Goal: Entertainment & Leisure: Browse casually

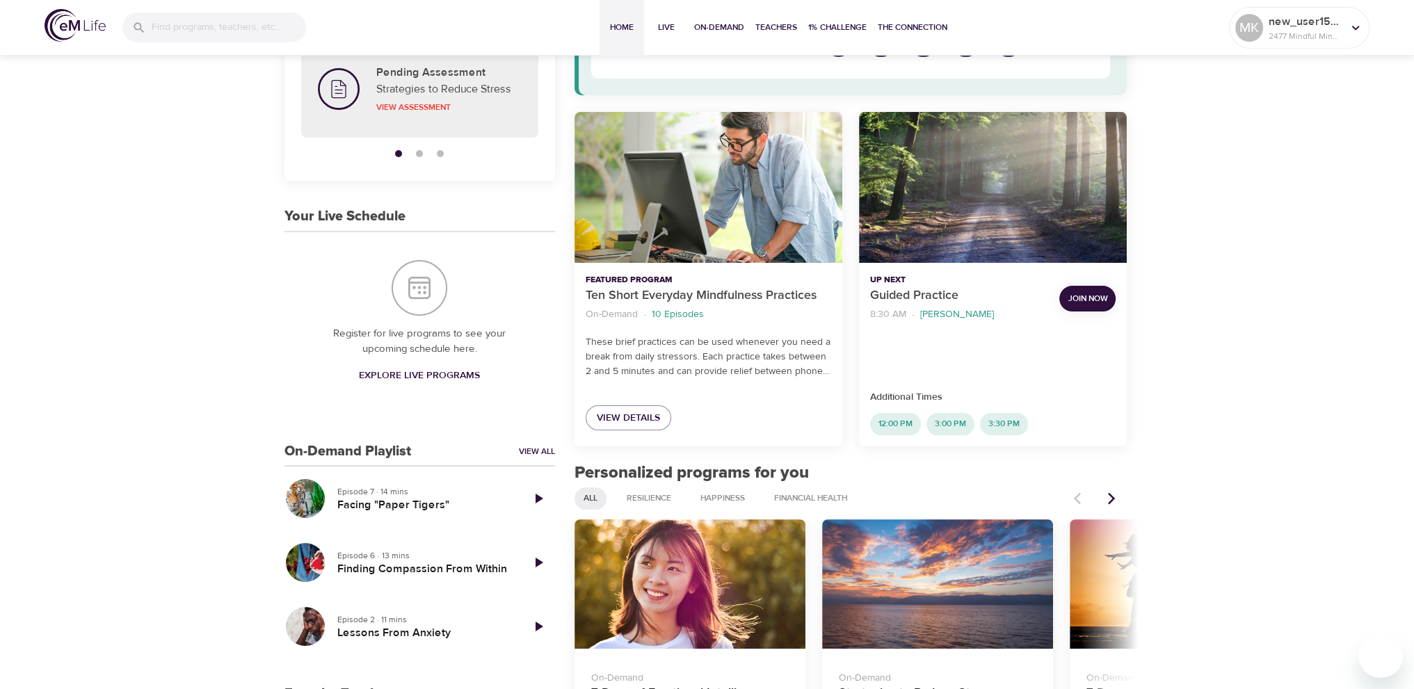
scroll to position [139, 0]
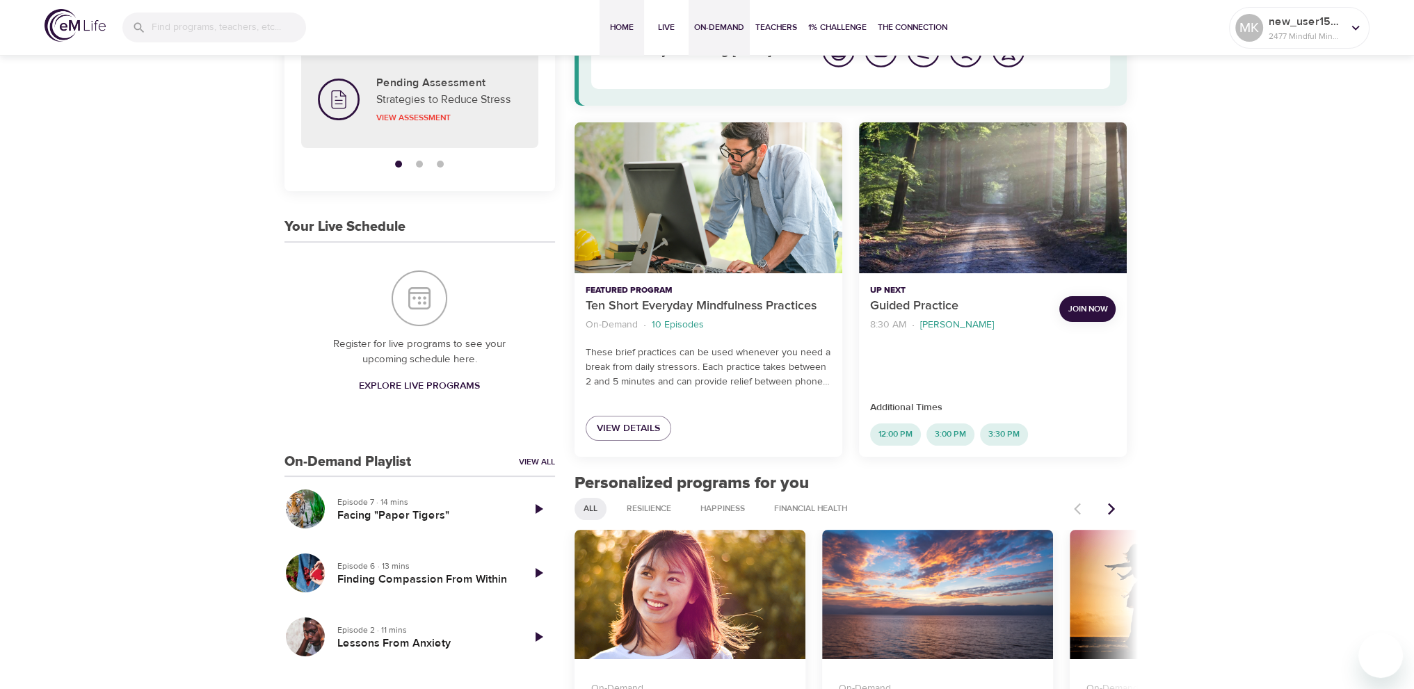
click at [737, 31] on span "On-Demand" at bounding box center [719, 27] width 50 height 15
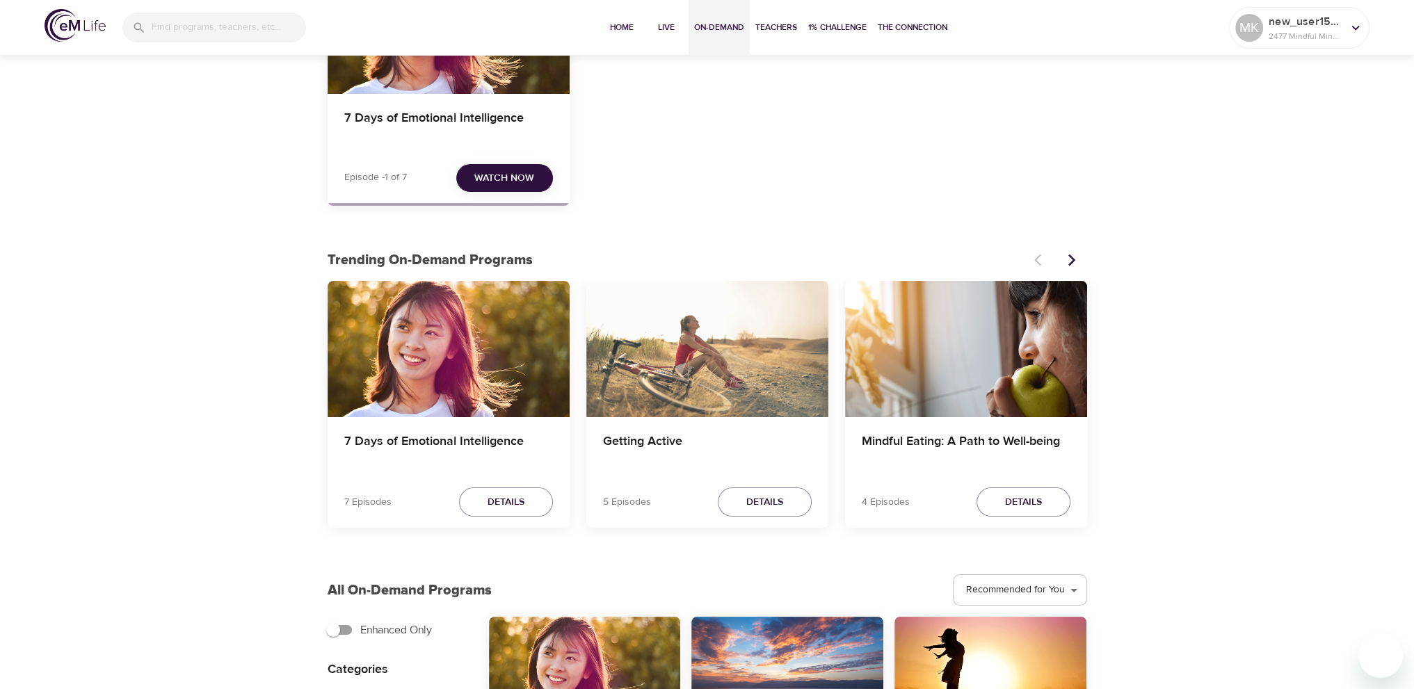
scroll to position [417, 0]
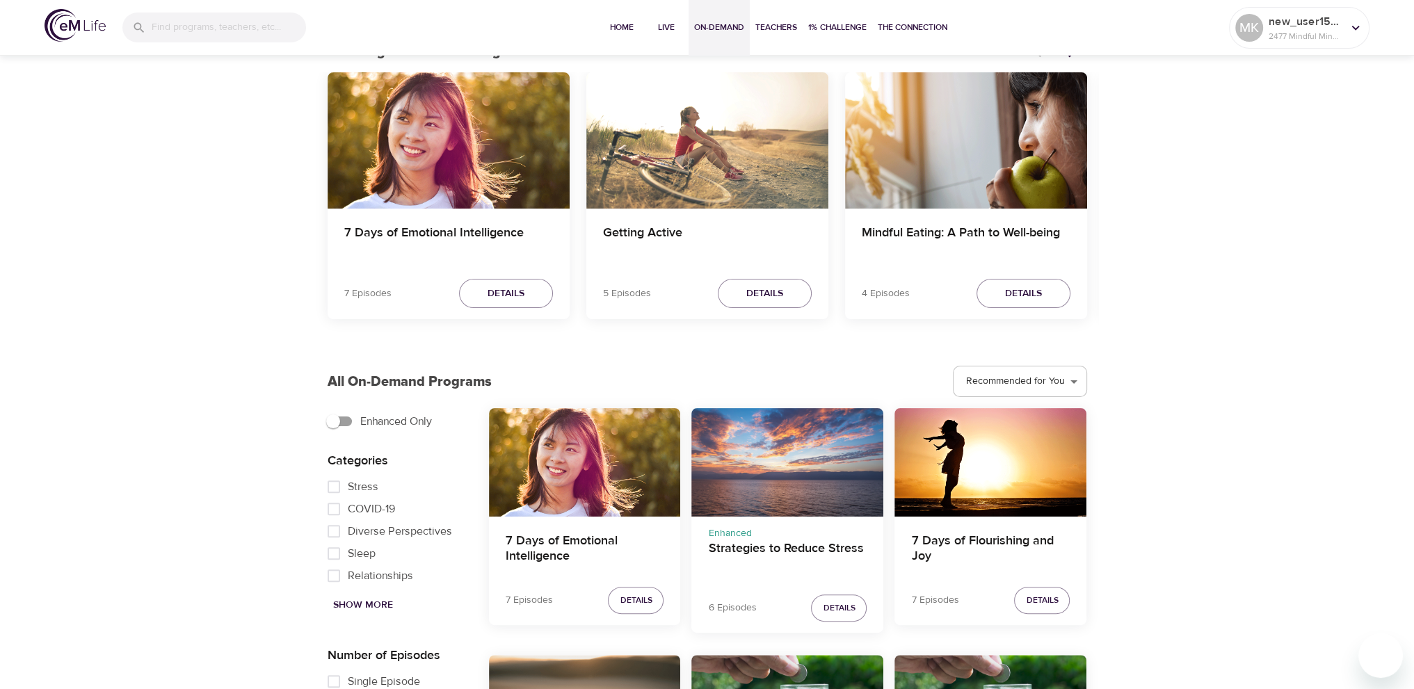
click at [785, 463] on div "Strategies to Reduce Stress" at bounding box center [787, 462] width 192 height 108
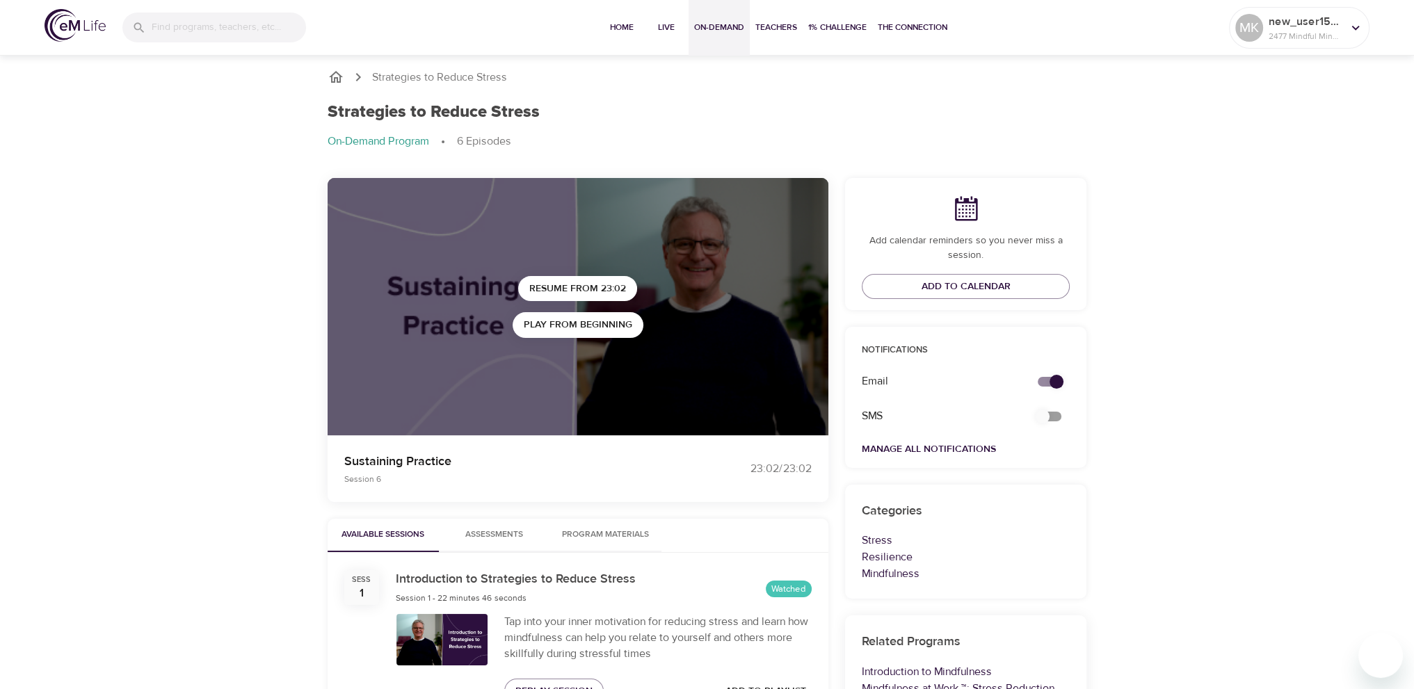
click at [714, 23] on span "On-Demand" at bounding box center [719, 27] width 50 height 15
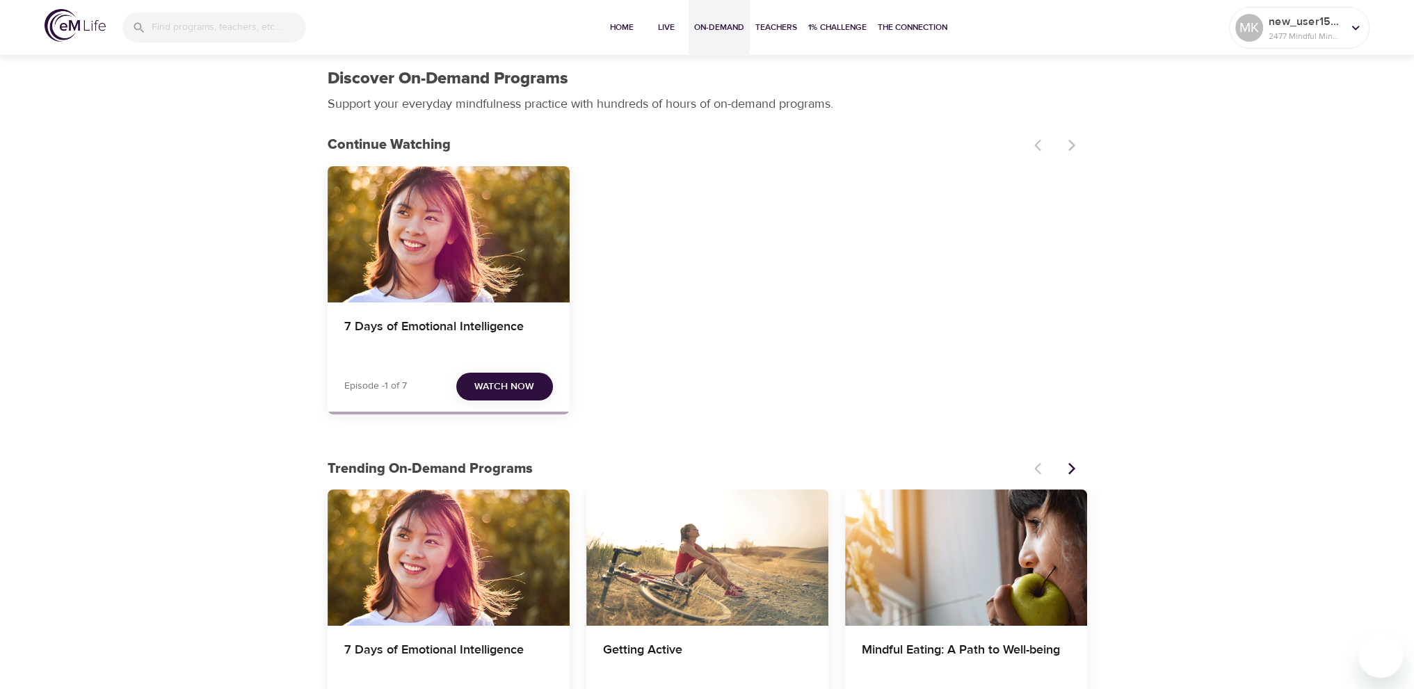
click at [1079, 479] on button "Next items" at bounding box center [1072, 469] width 31 height 31
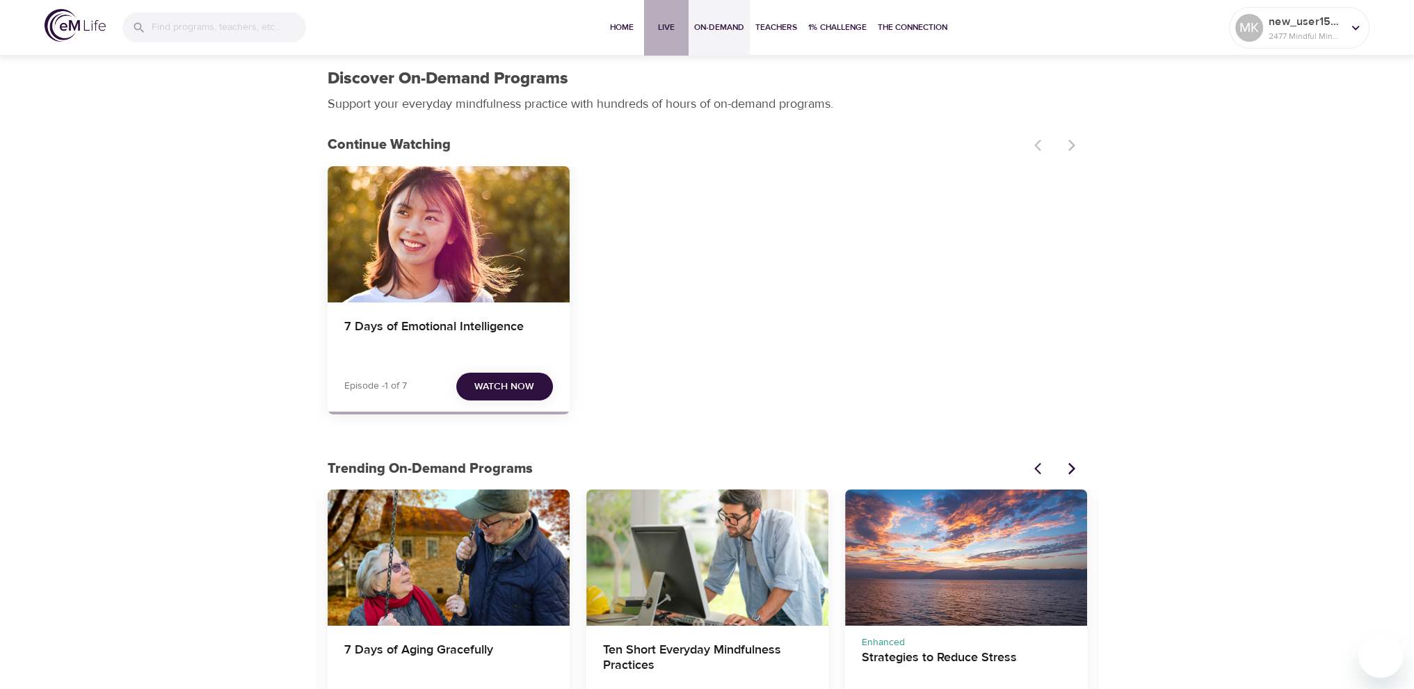
click at [659, 33] on span "Live" at bounding box center [666, 27] width 33 height 15
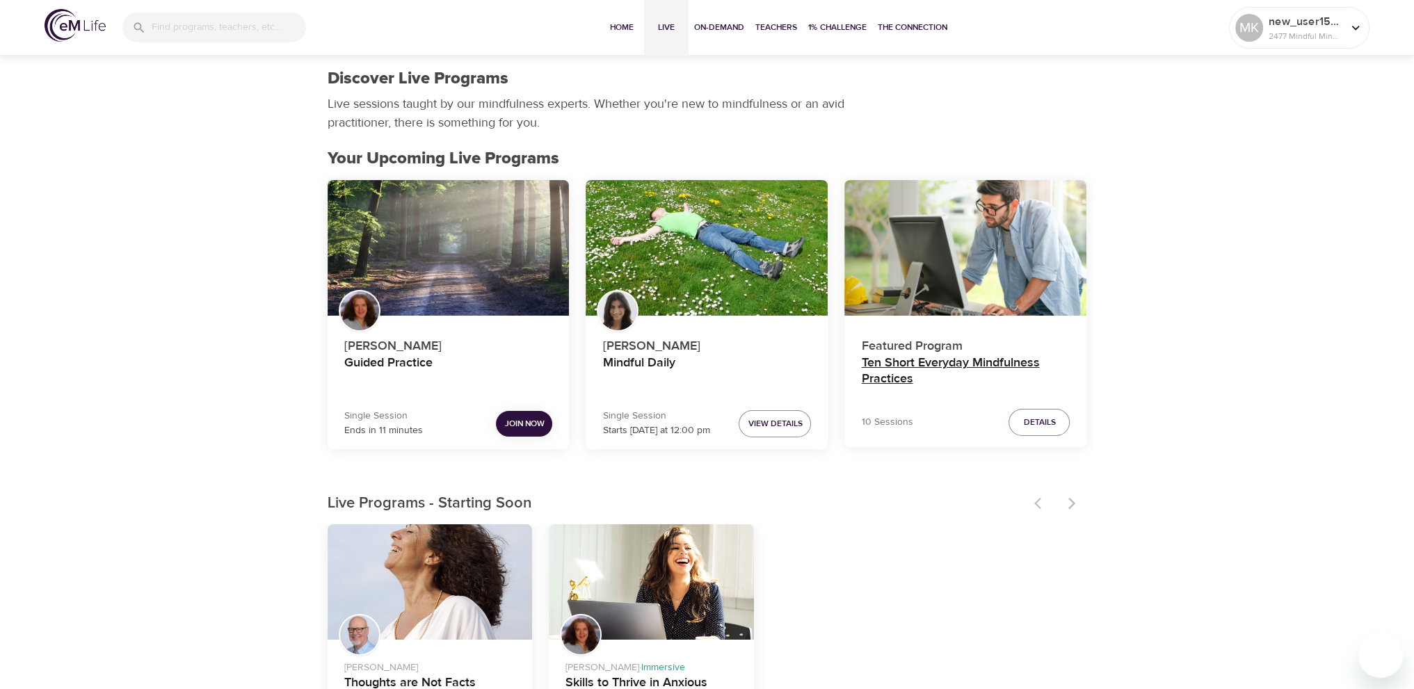
click at [943, 361] on h4 "Ten Short Everyday Mindfulness Practices" at bounding box center [965, 371] width 209 height 33
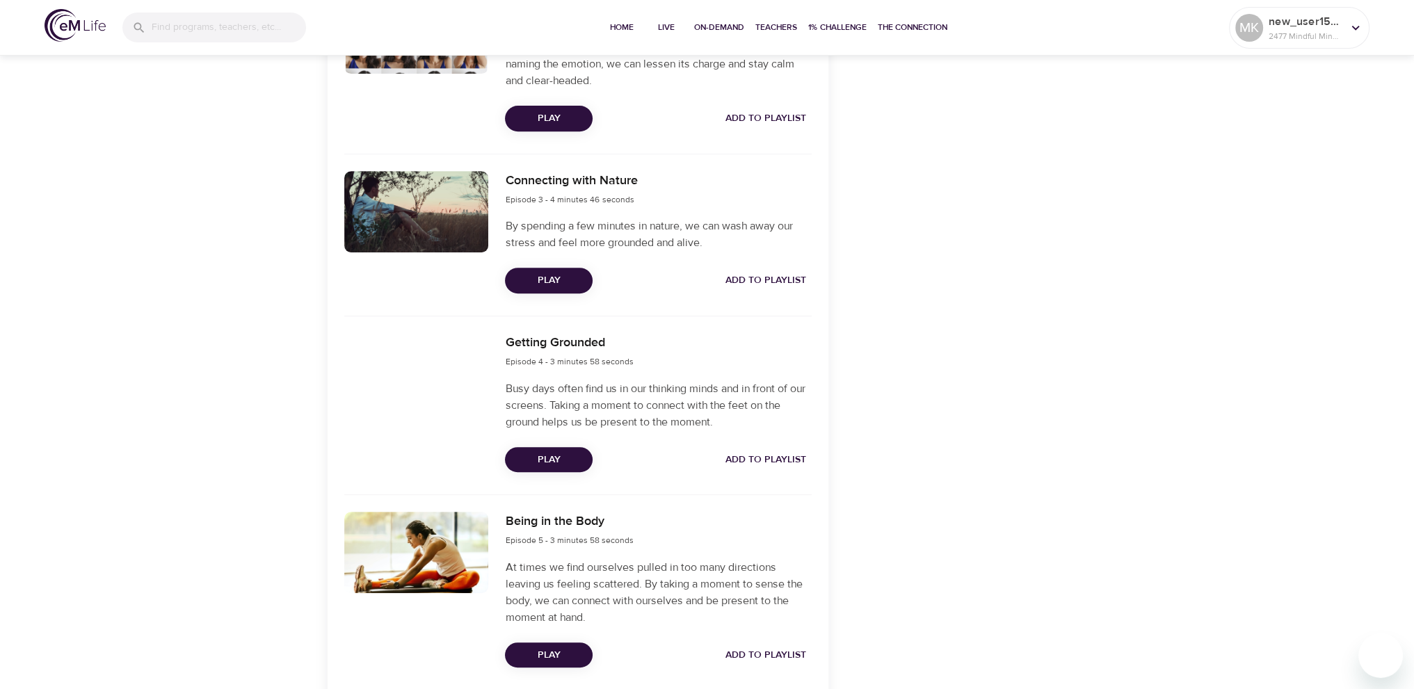
scroll to position [765, 0]
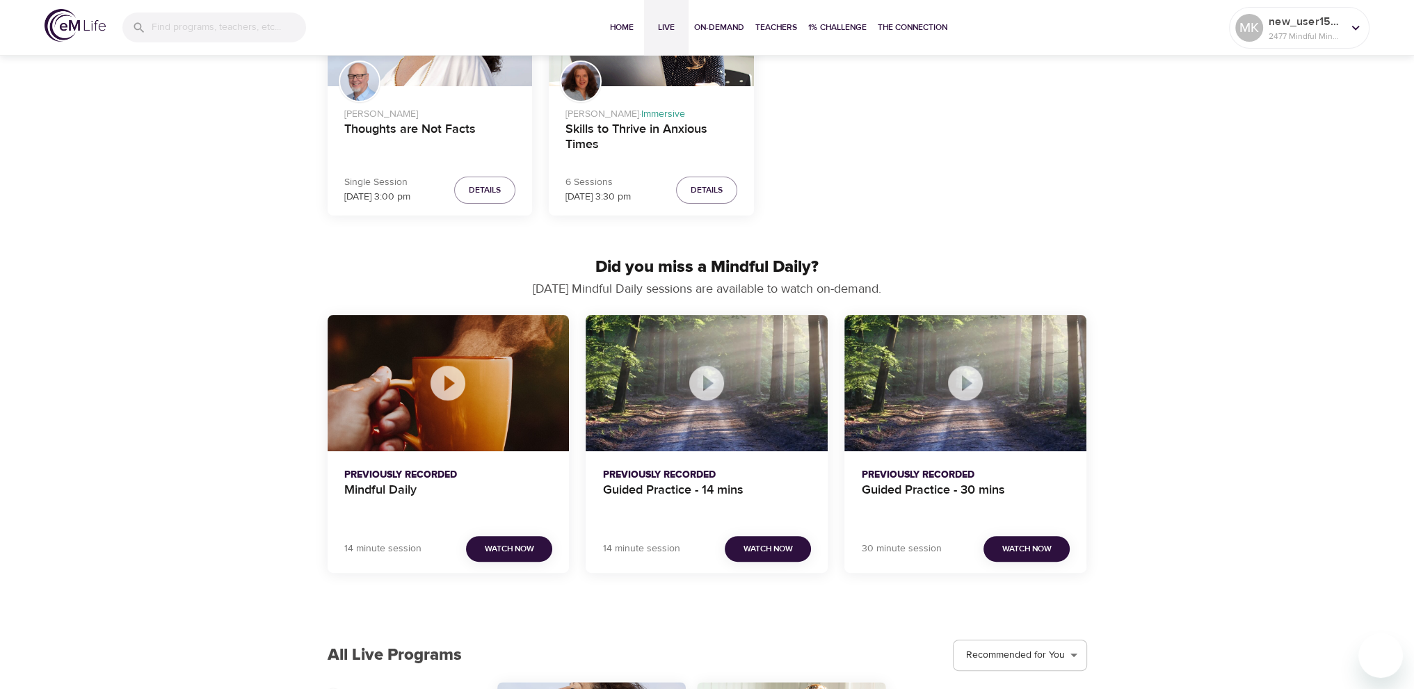
scroll to position [557, 0]
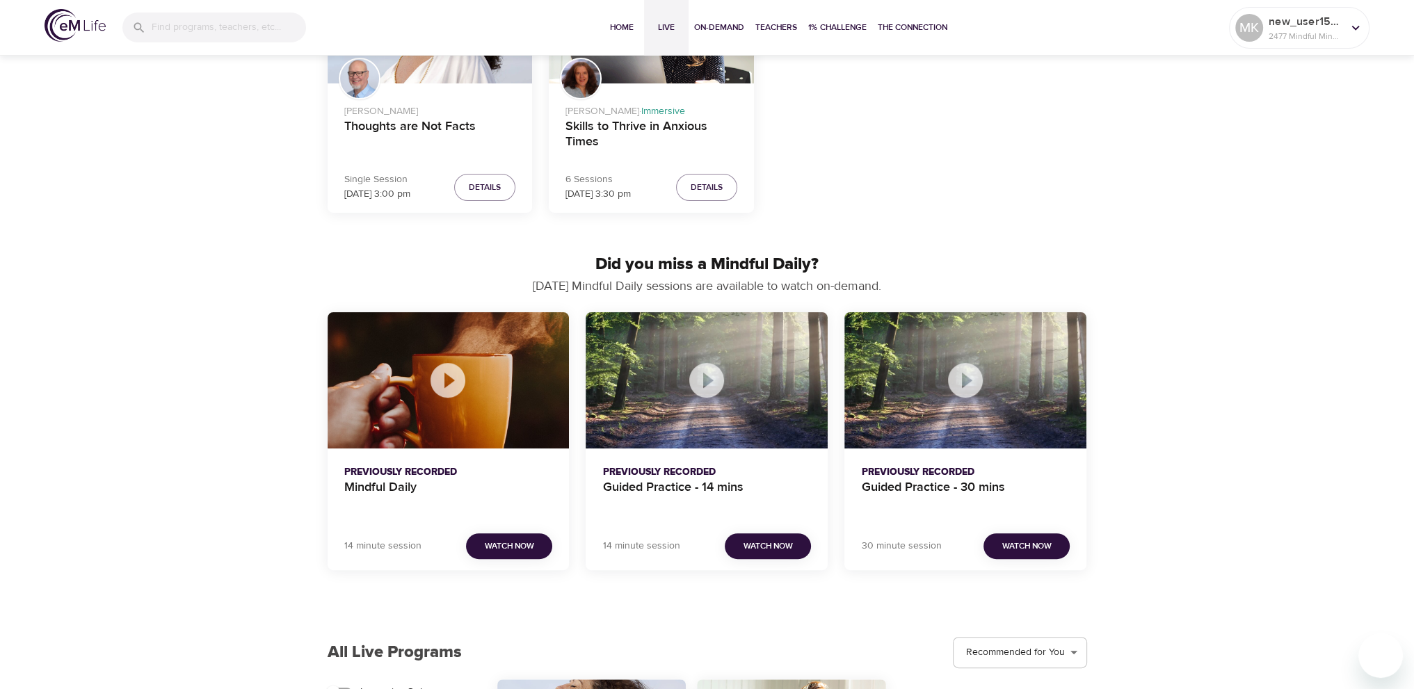
click at [504, 549] on span "Watch Now" at bounding box center [509, 546] width 49 height 15
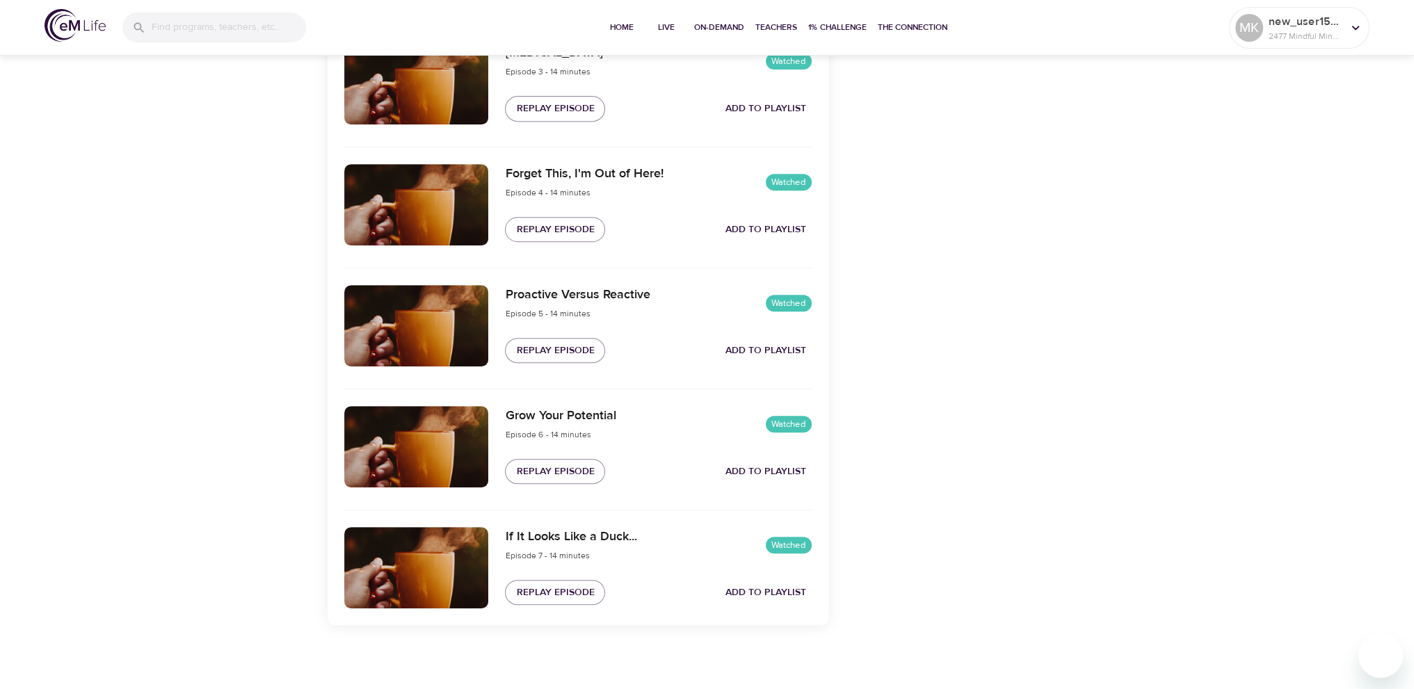
scroll to position [787, 0]
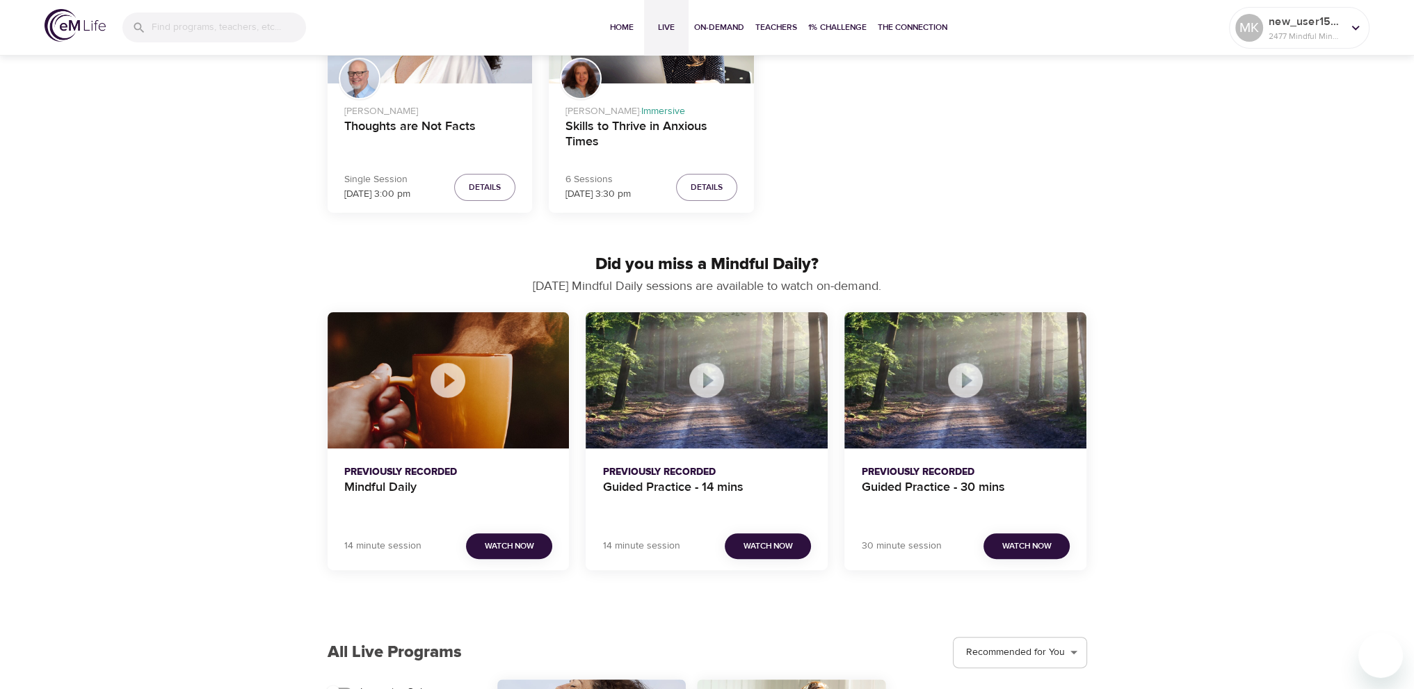
scroll to position [559, 0]
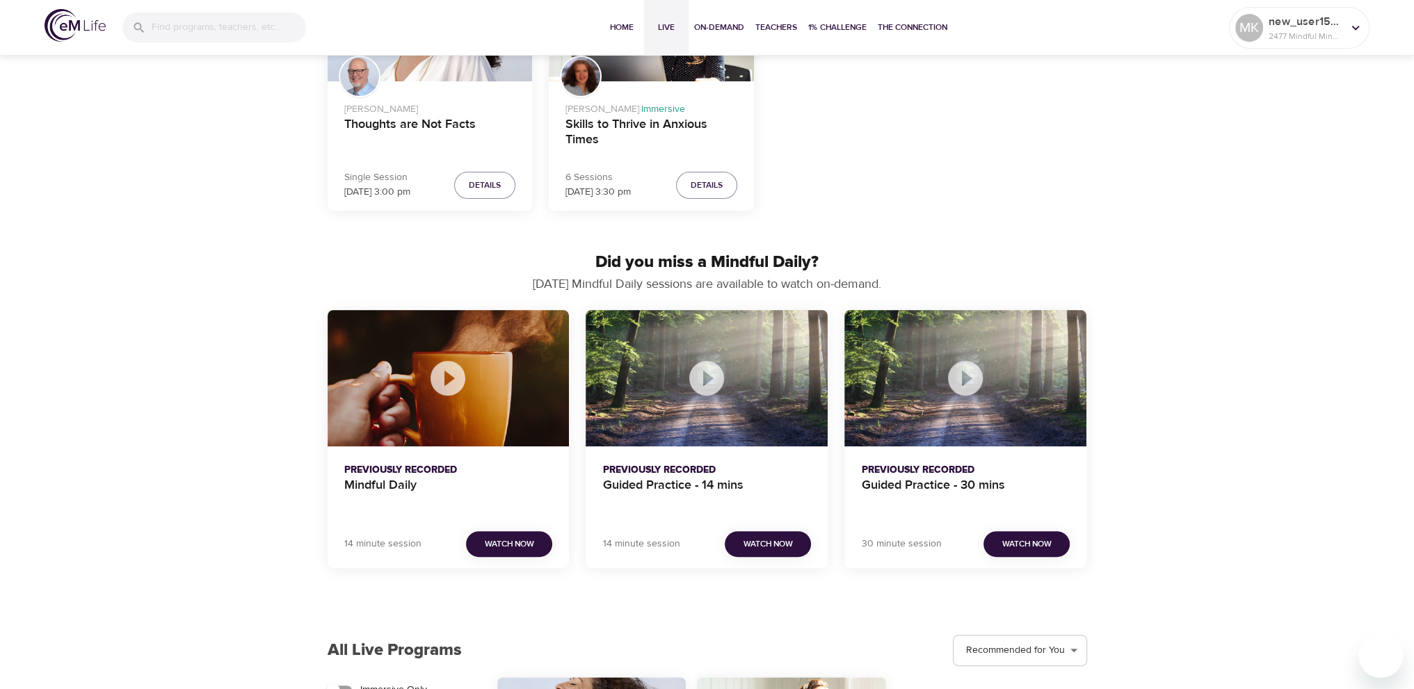
click at [682, 467] on p "Previously Recorded" at bounding box center [706, 470] width 209 height 15
click at [765, 442] on div "Guided Practice - 14 mins" at bounding box center [707, 378] width 242 height 136
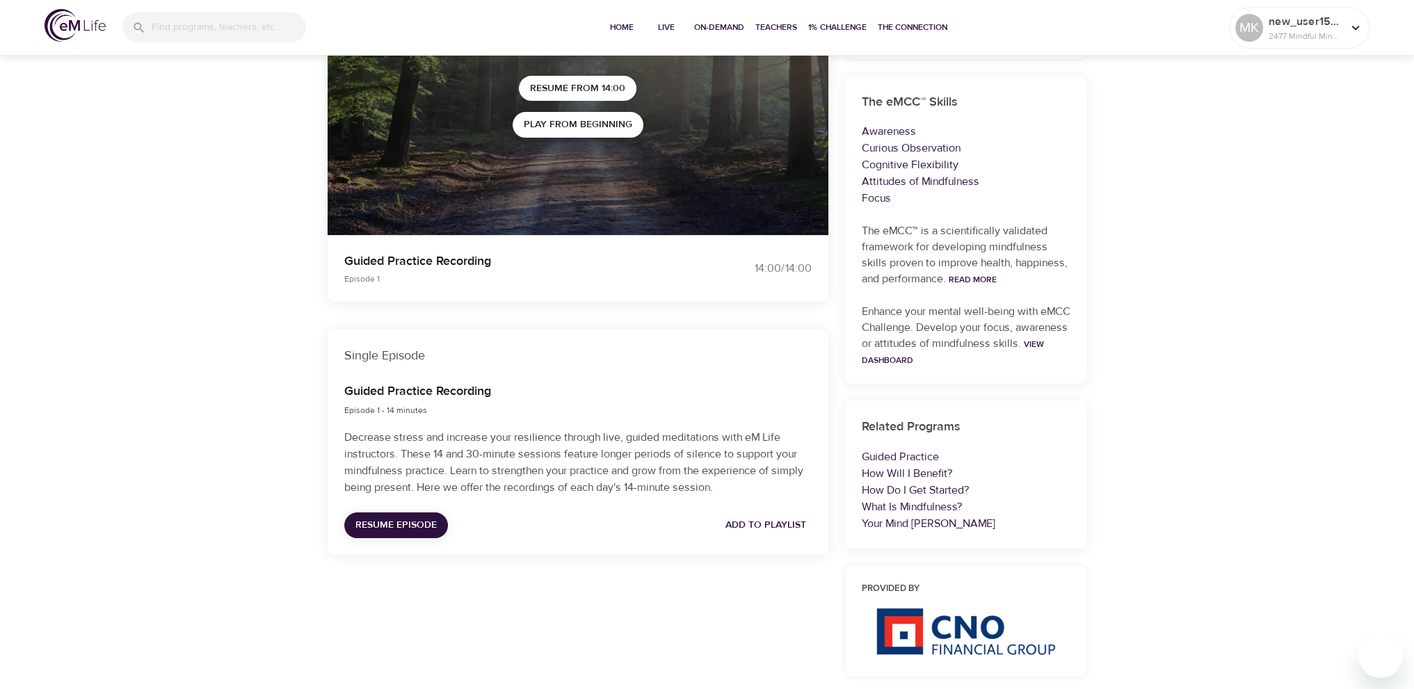
scroll to position [134, 0]
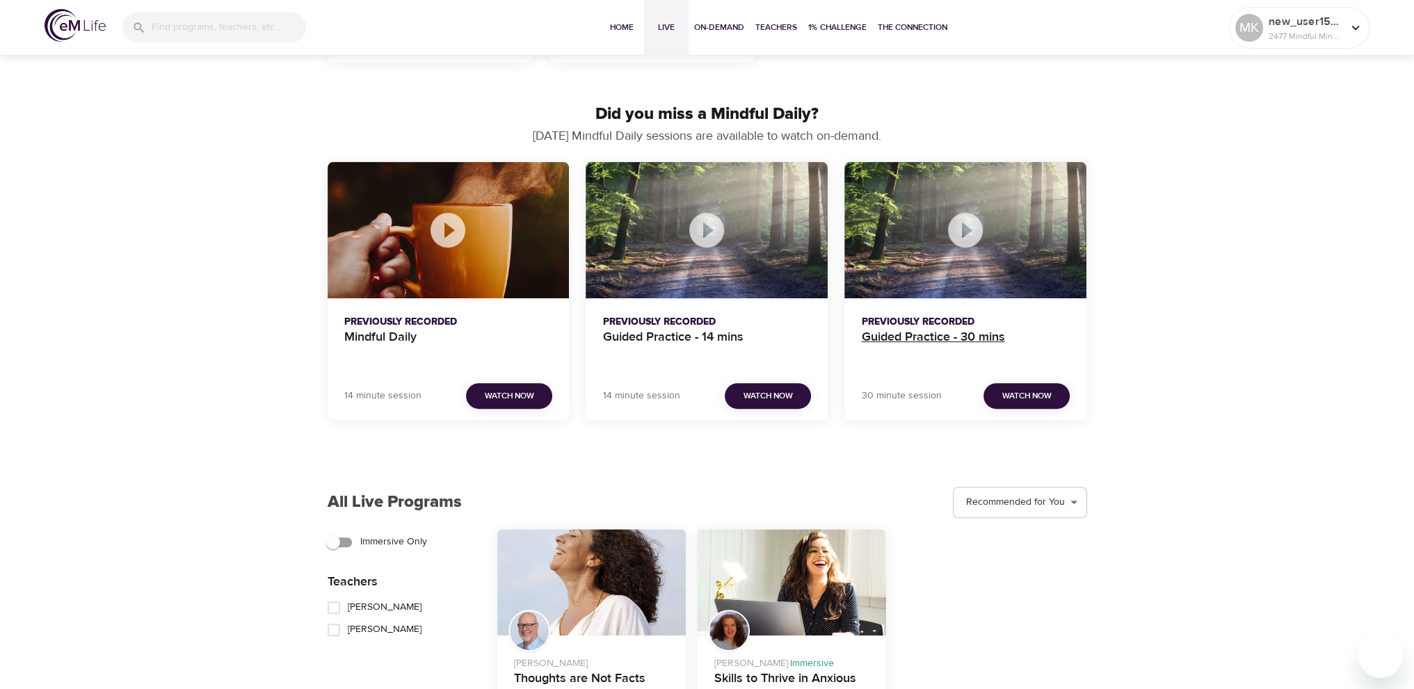
scroll to position [769, 0]
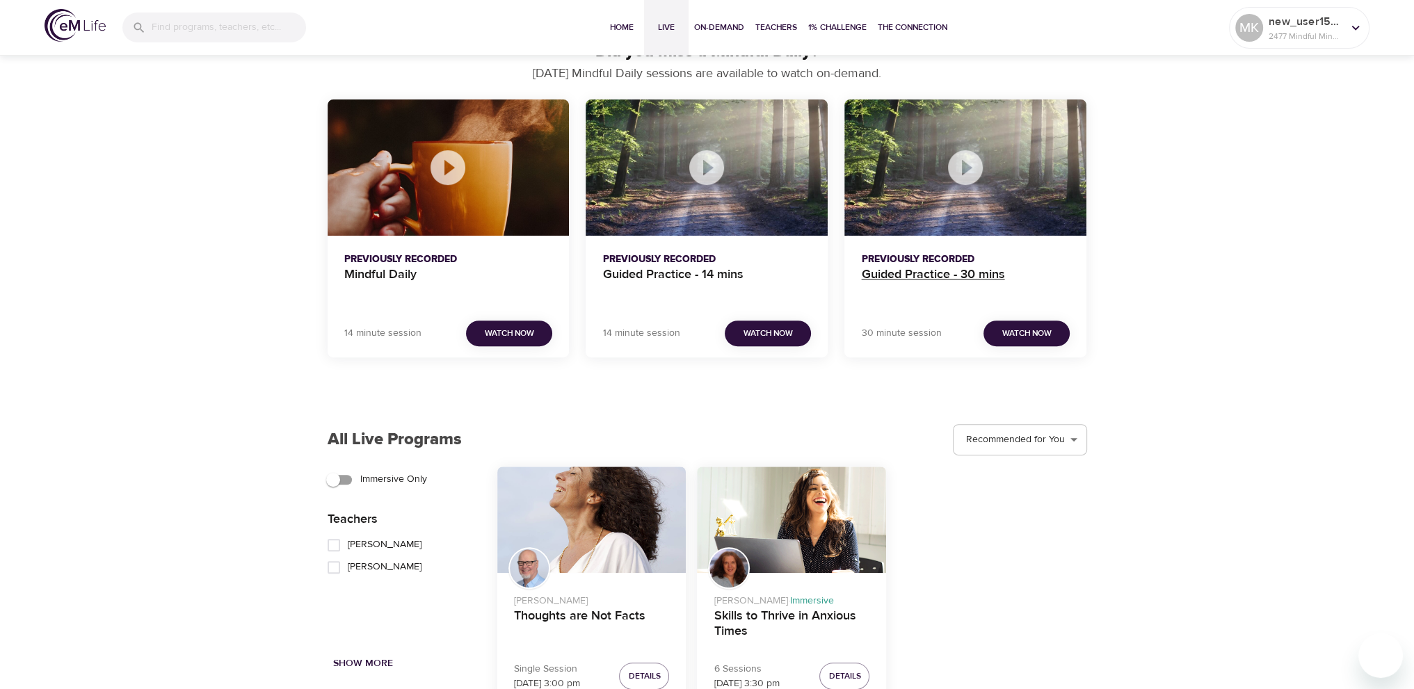
click at [985, 286] on h4 "Guided Practice - 30 mins" at bounding box center [965, 283] width 209 height 33
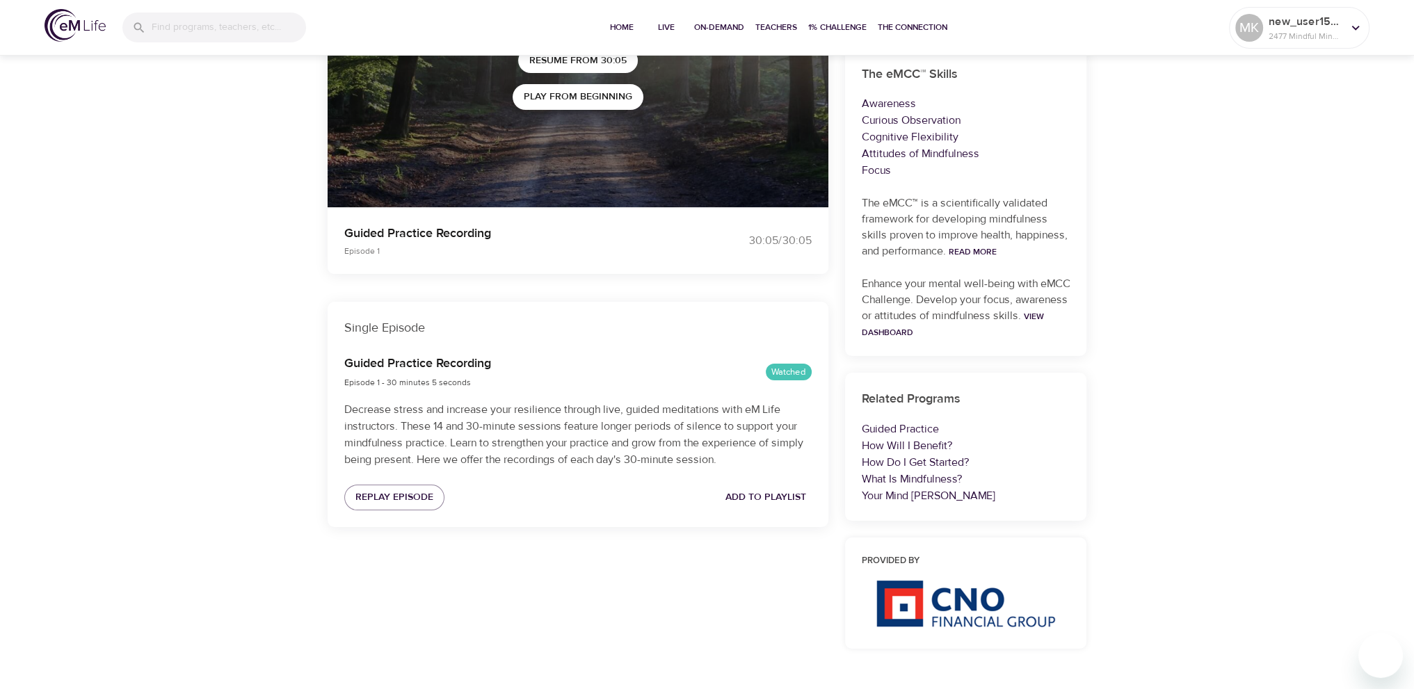
scroll to position [204, 0]
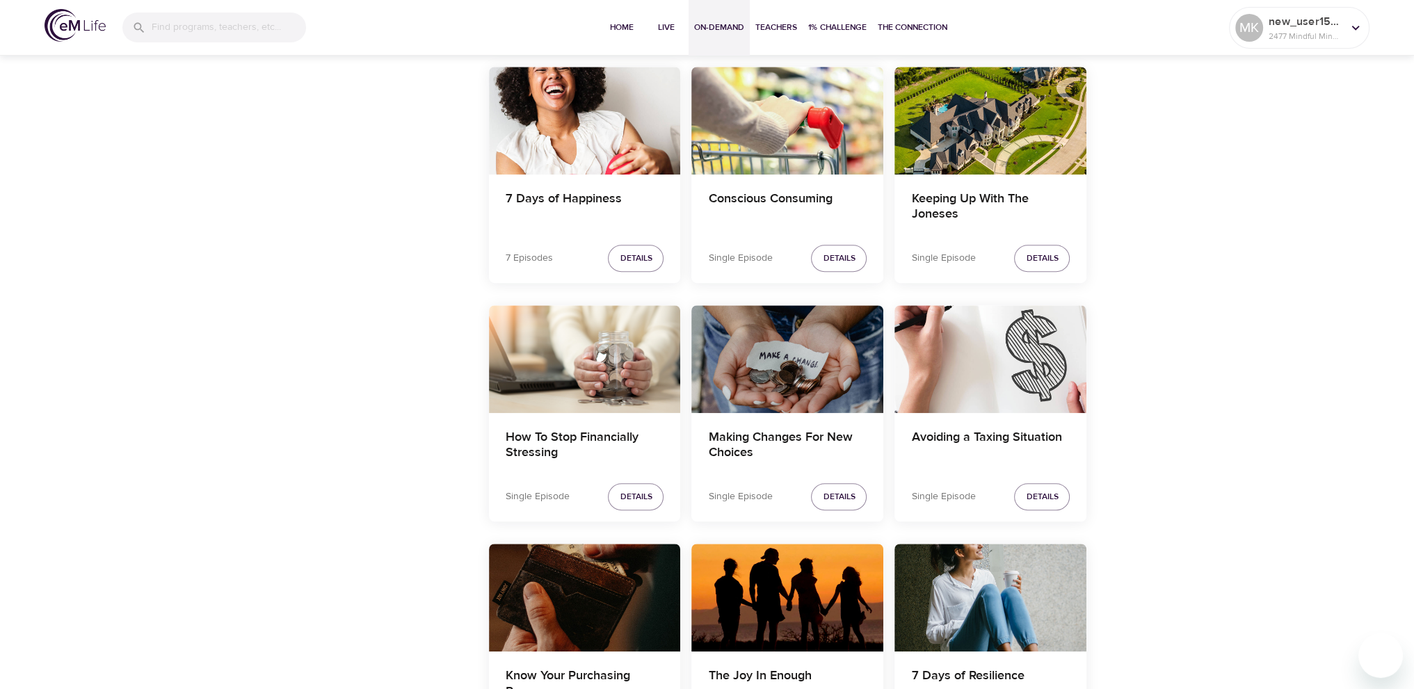
scroll to position [1252, 0]
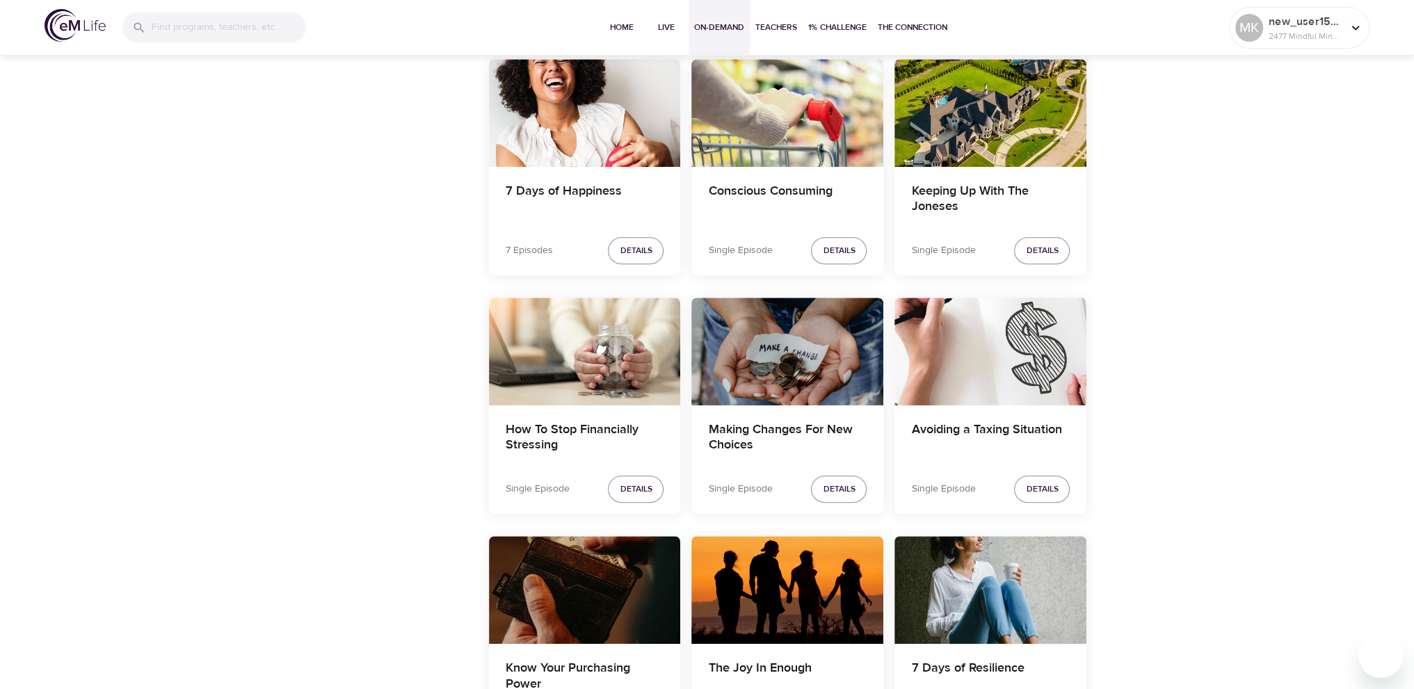
drag, startPoint x: 968, startPoint y: 120, endPoint x: 838, endPoint y: 113, distance: 131.0
click at [746, 90] on div "Conscious Consuming" at bounding box center [787, 113] width 192 height 108
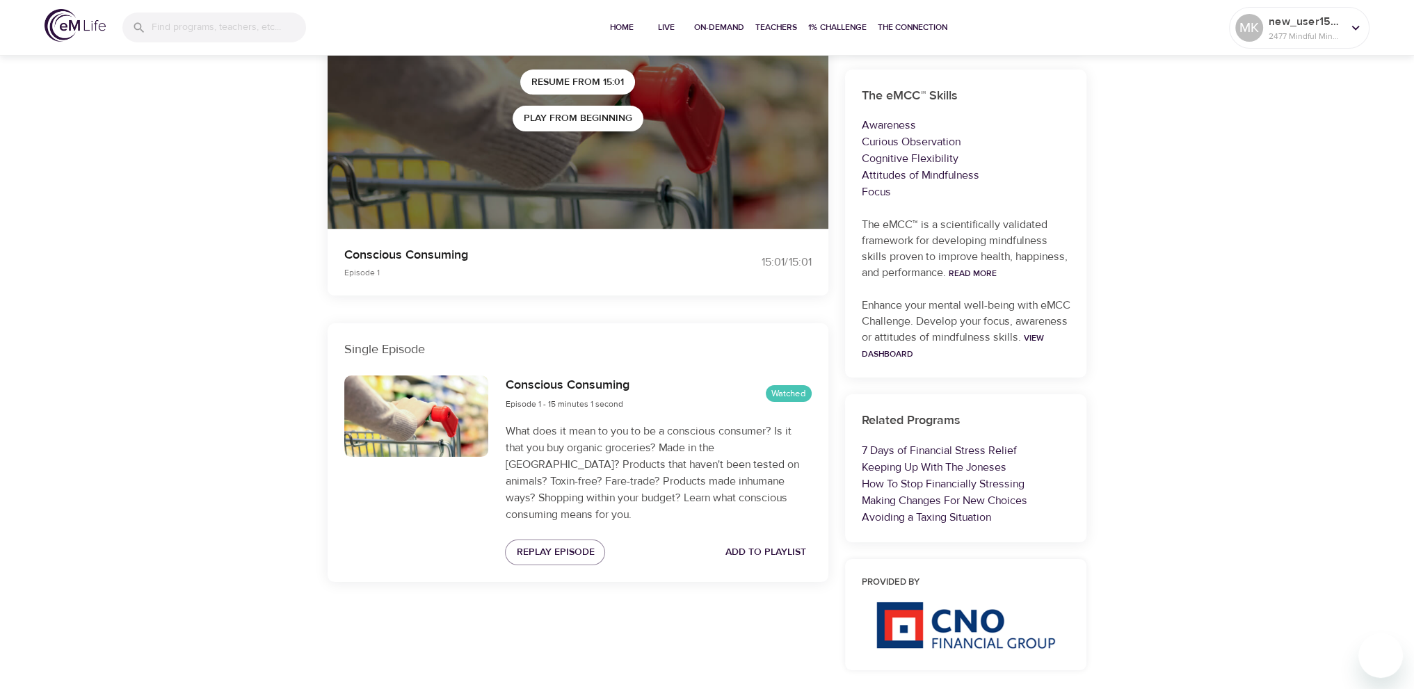
scroll to position [209, 0]
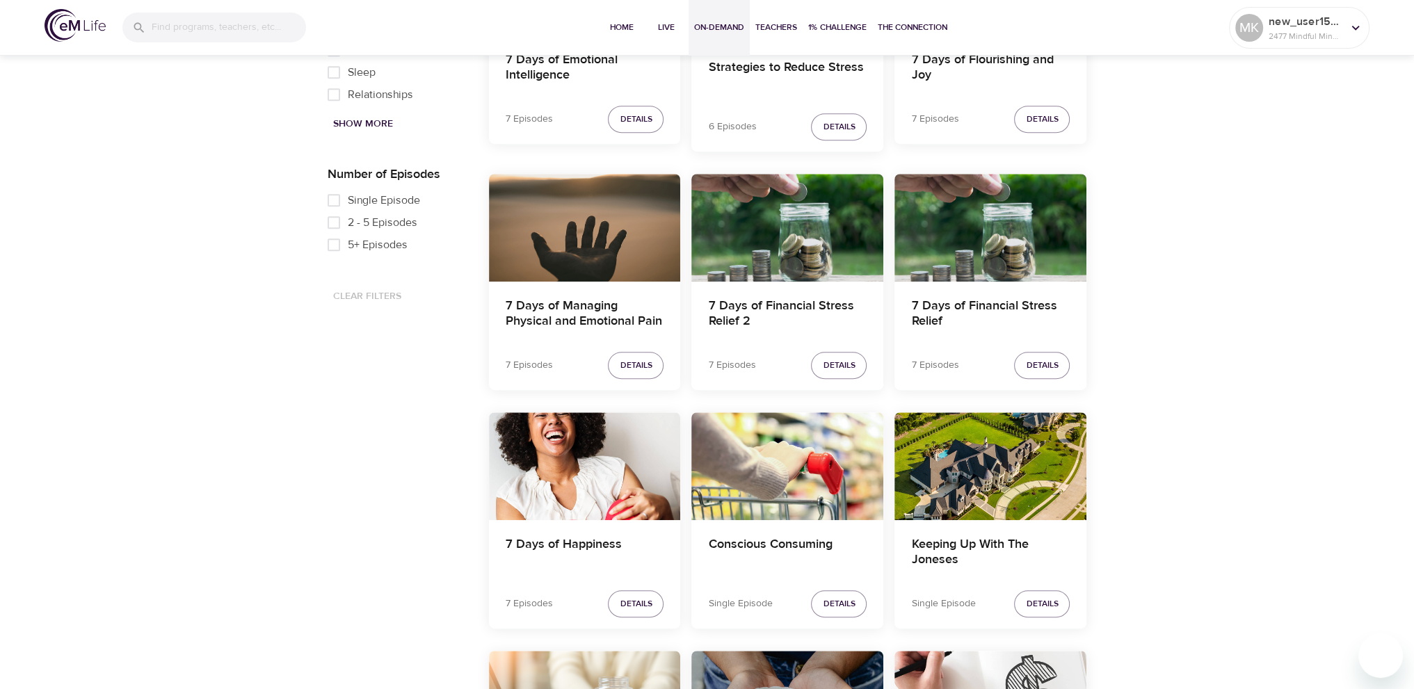
scroll to position [904, 0]
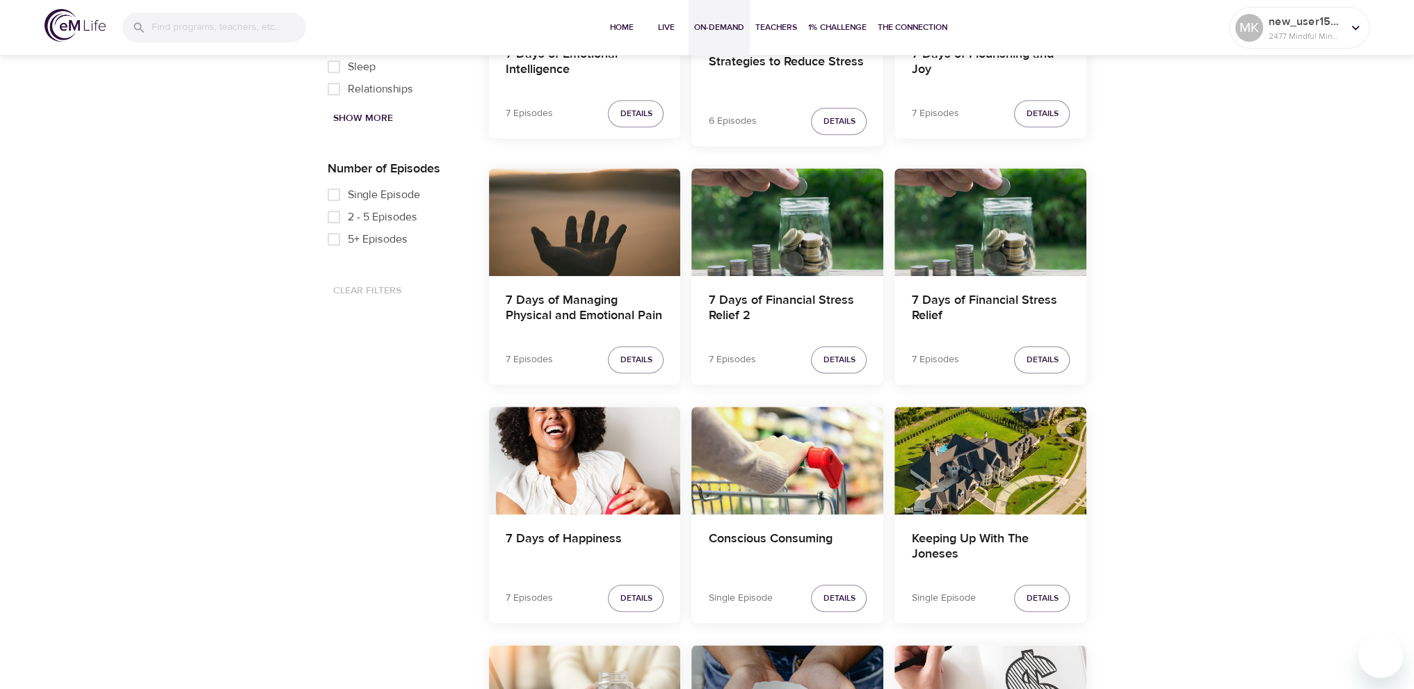
click at [1050, 474] on div "Keeping Up With The Joneses" at bounding box center [991, 461] width 192 height 108
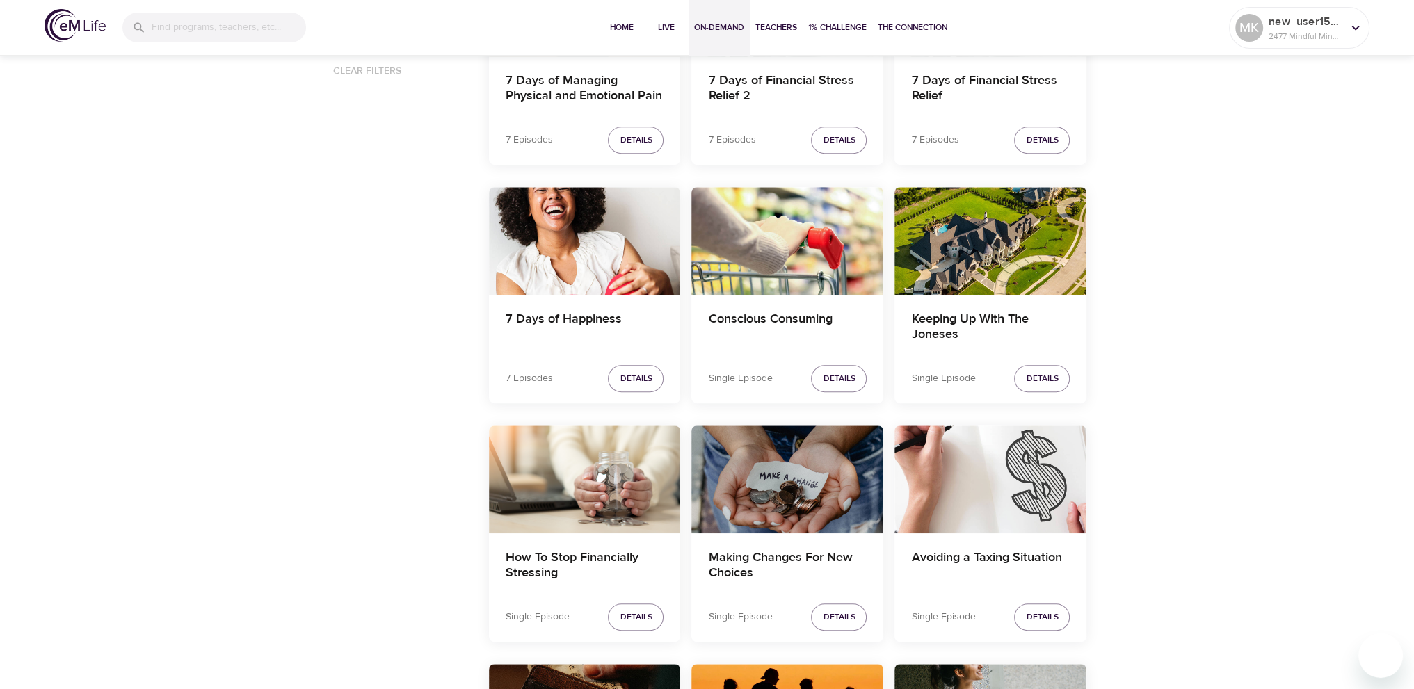
scroll to position [1293, 0]
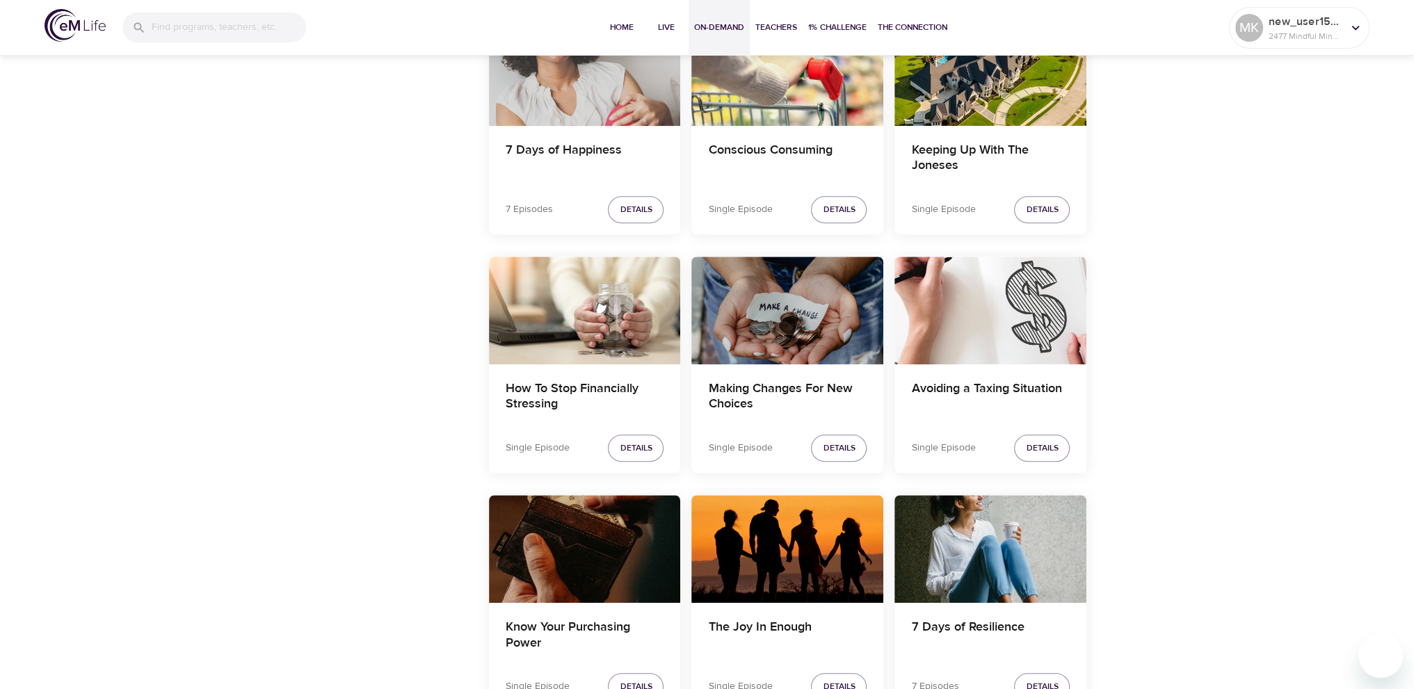
click at [590, 77] on div "7 Days of Happiness" at bounding box center [585, 72] width 192 height 108
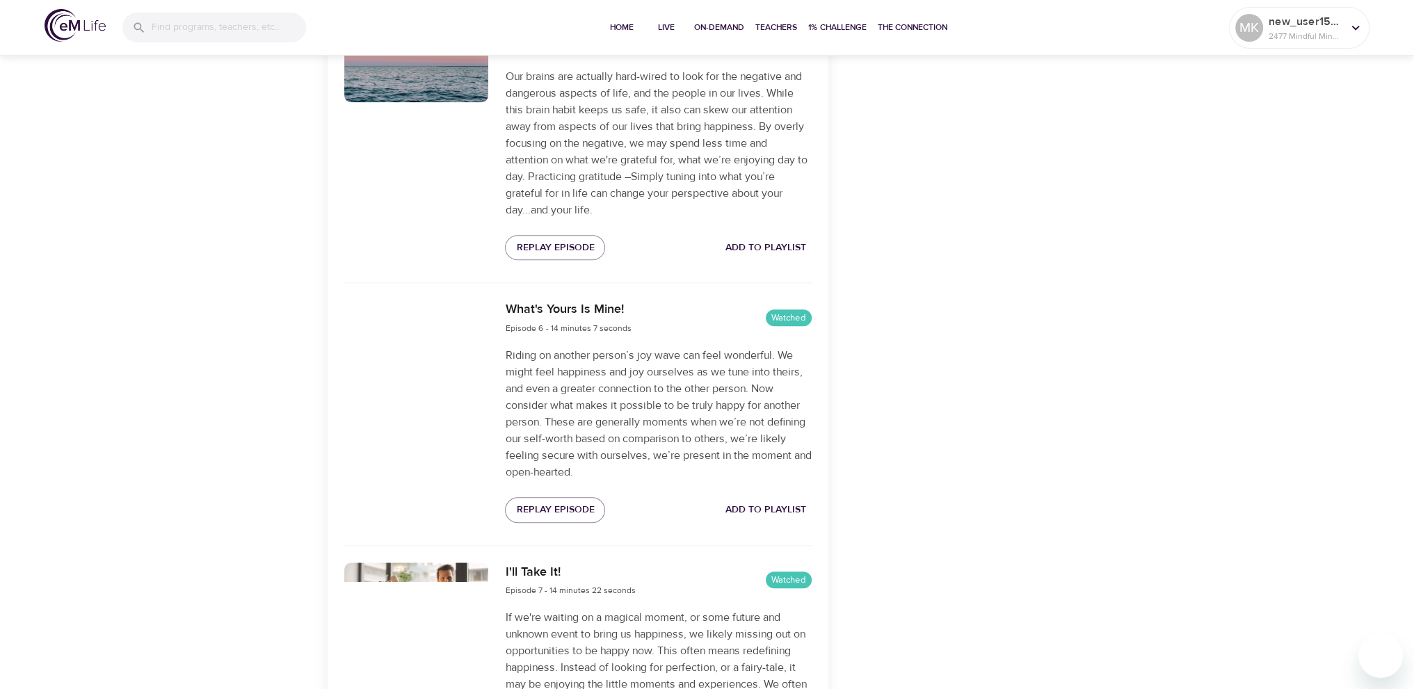
scroll to position [1878, 0]
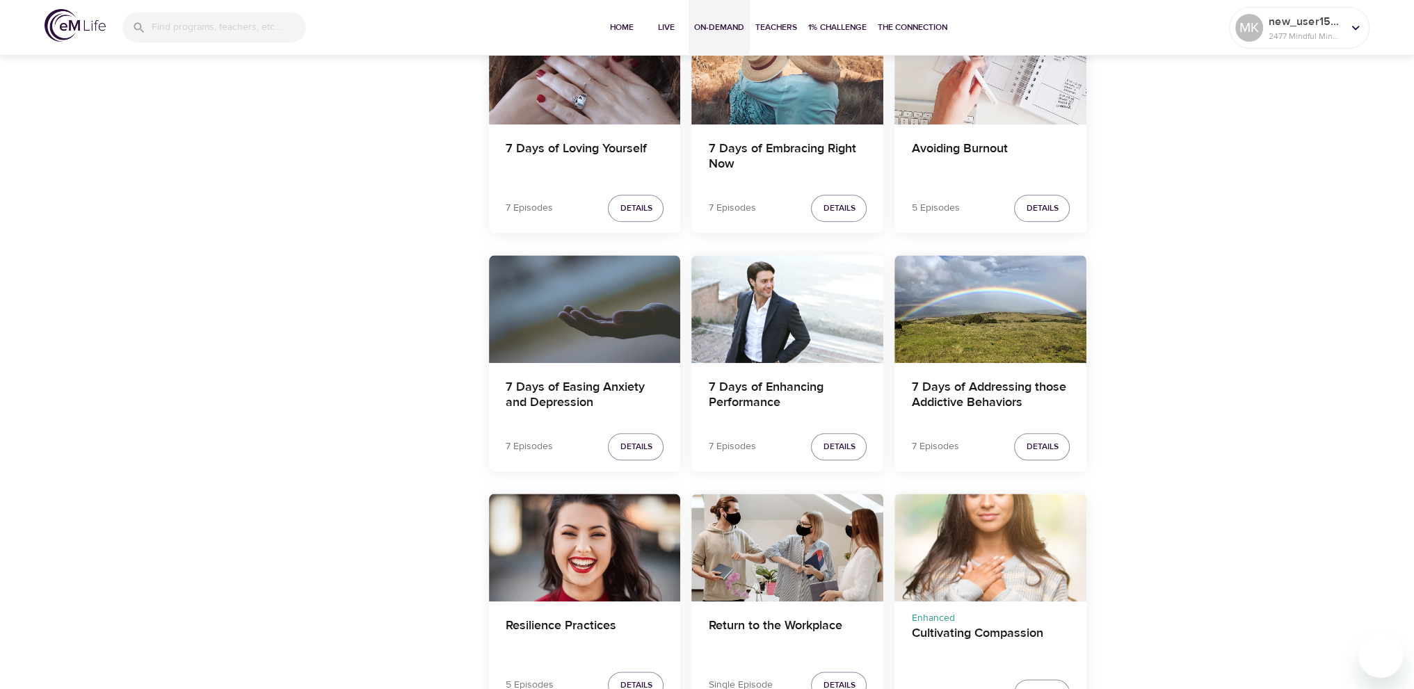
scroll to position [2017, 0]
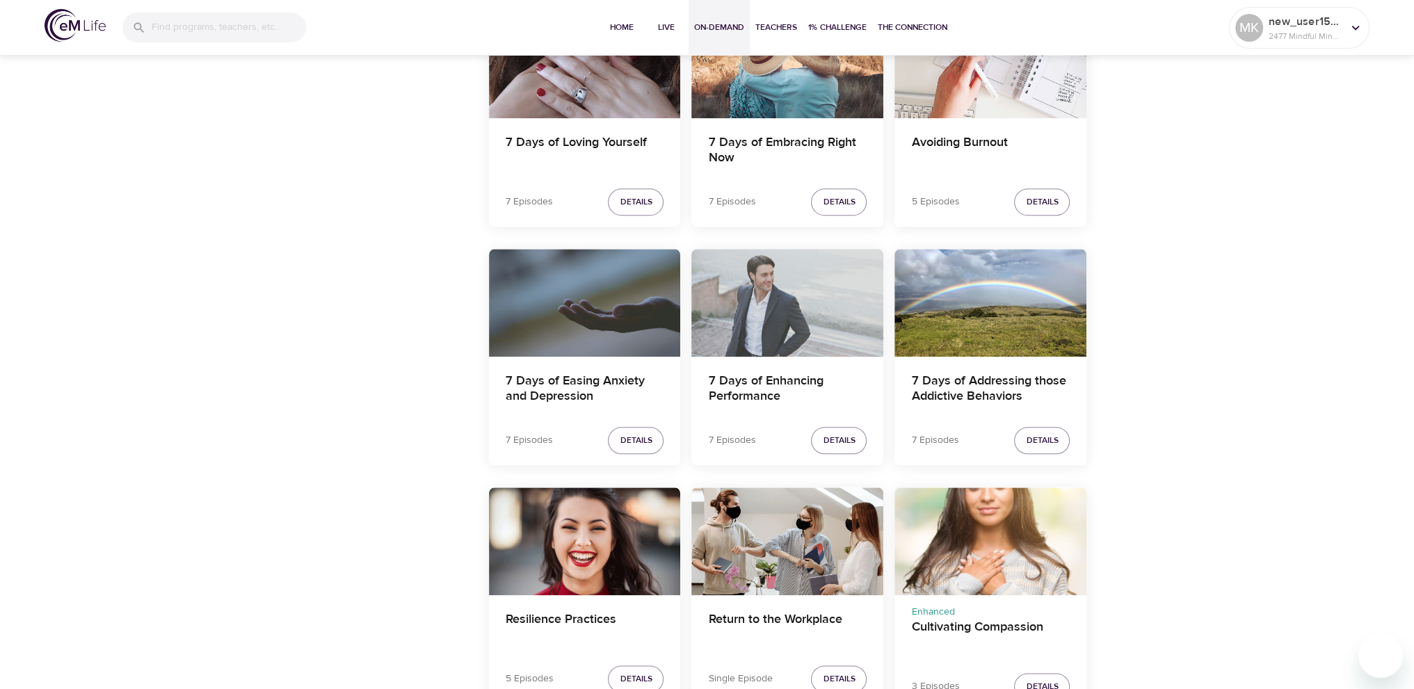
click at [814, 315] on div "7 Days of Enhancing Performance" at bounding box center [787, 303] width 192 height 108
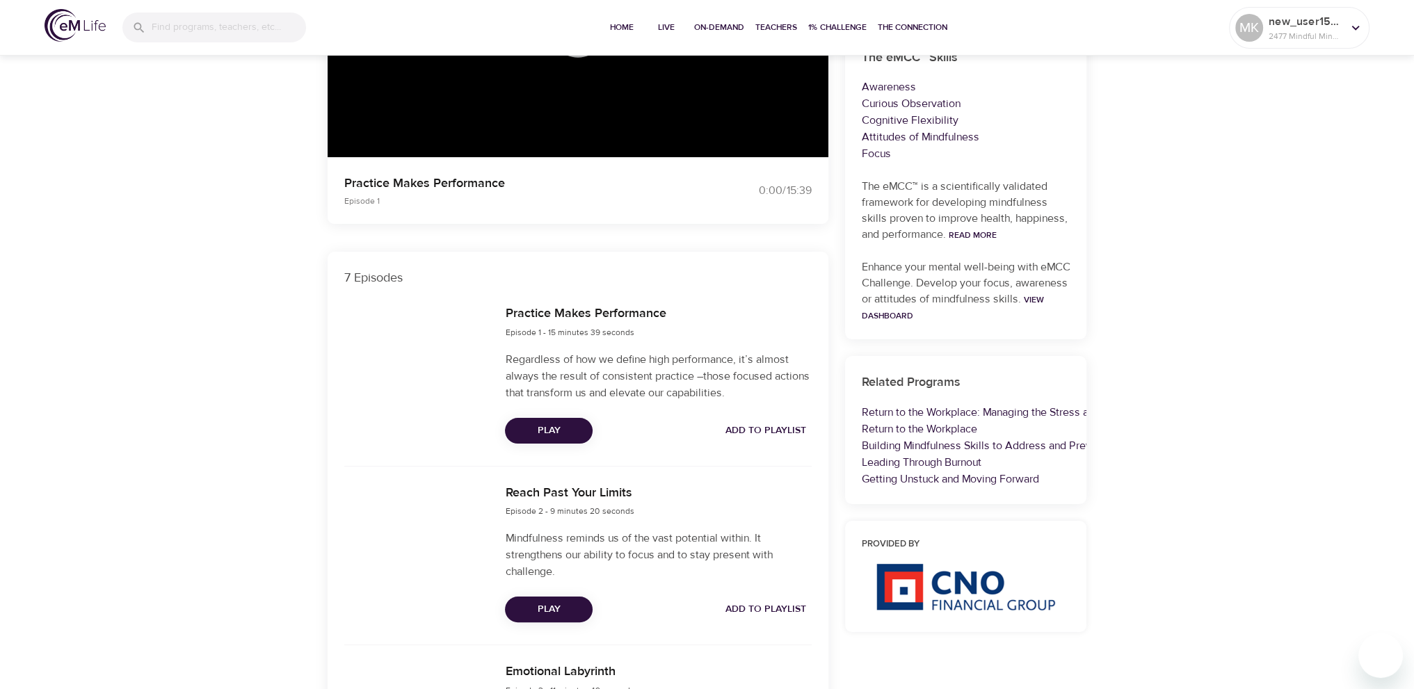
scroll to position [139, 0]
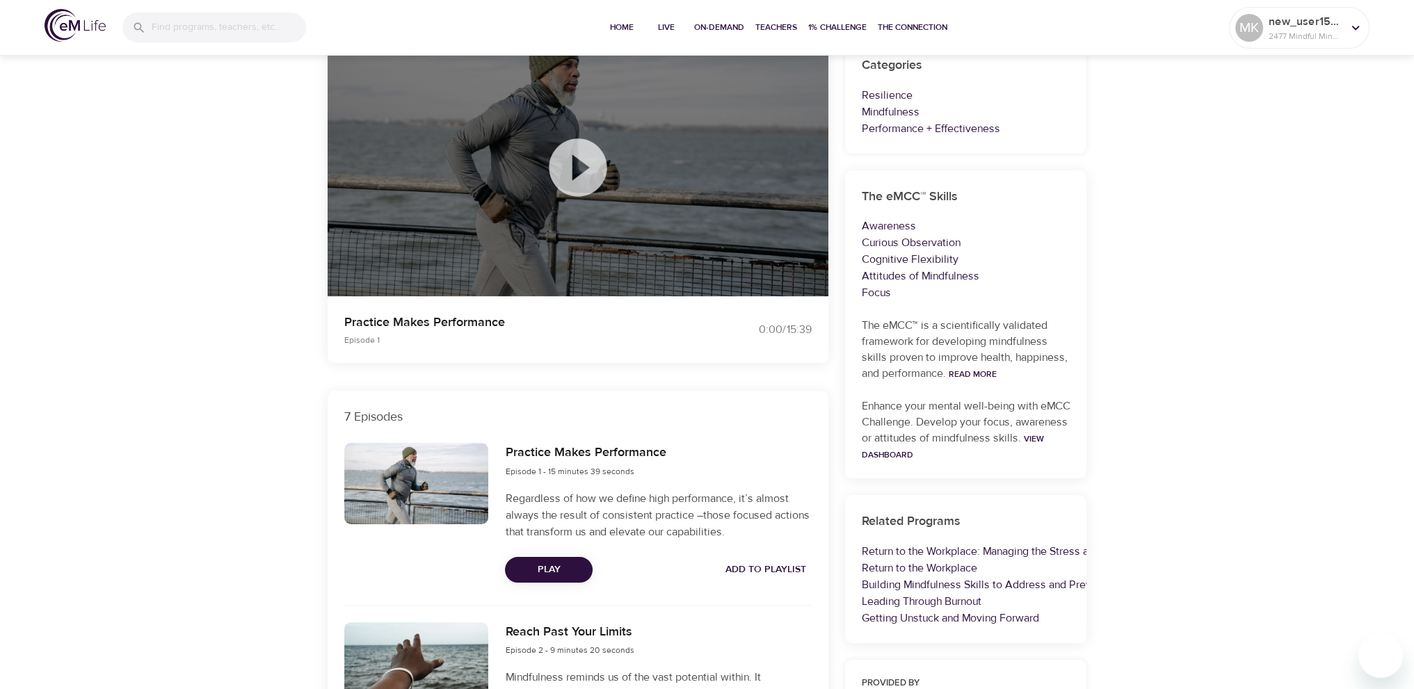
click at [579, 181] on icon at bounding box center [578, 167] width 58 height 58
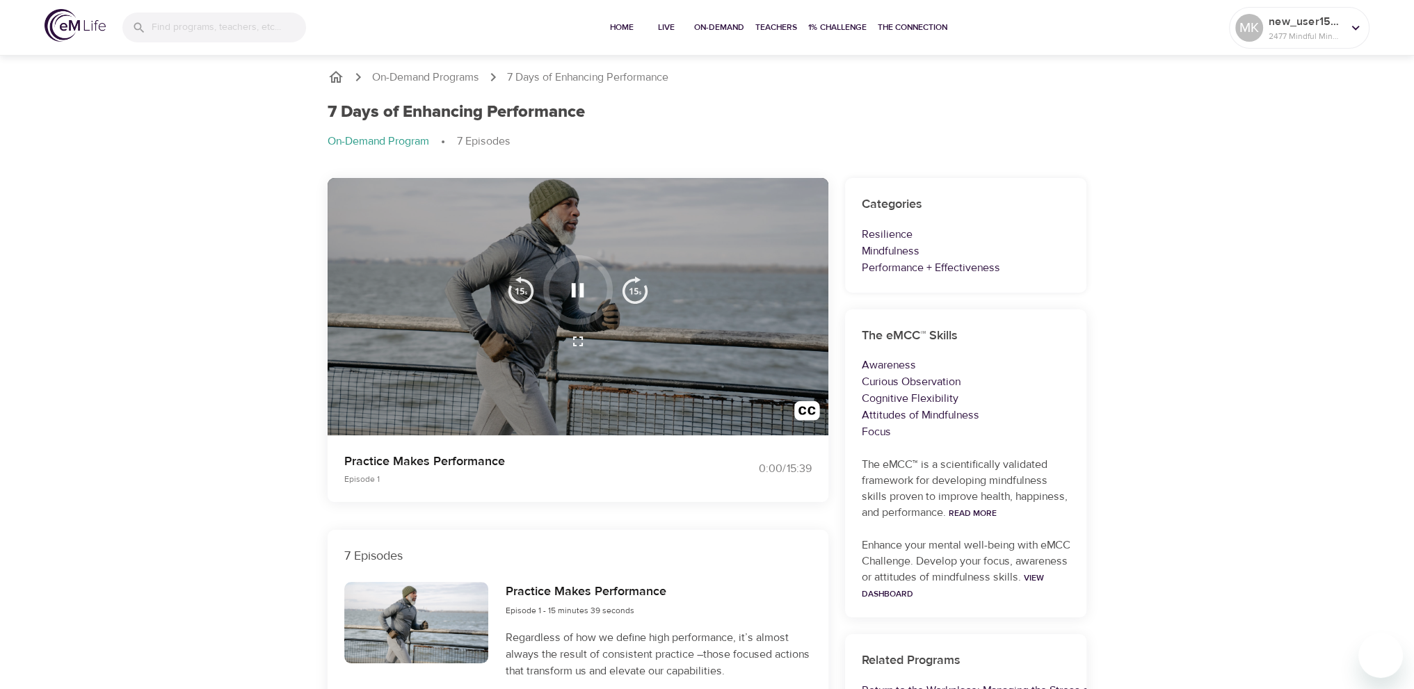
scroll to position [0, 0]
